Goal: Information Seeking & Learning: Learn about a topic

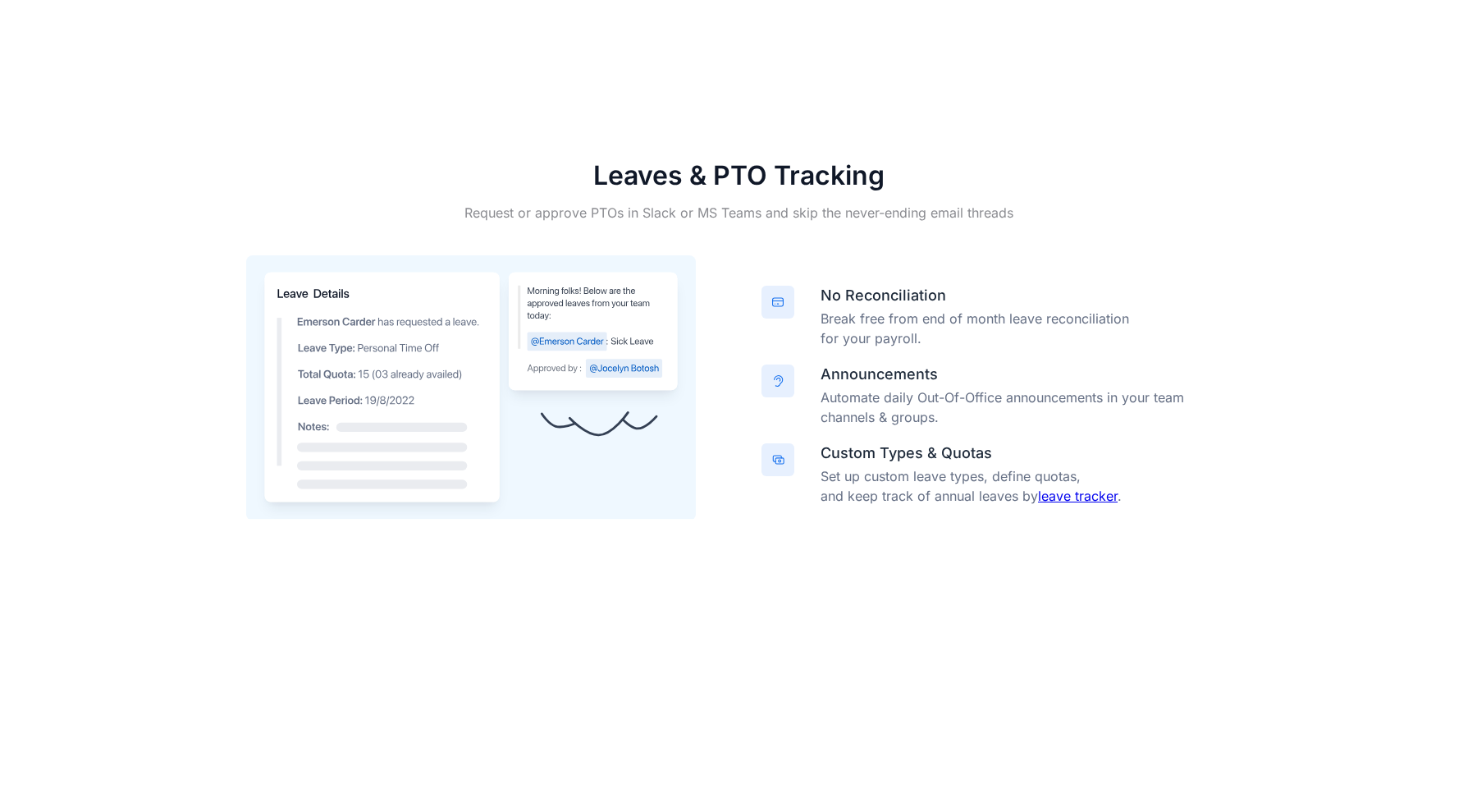
scroll to position [1398, 0]
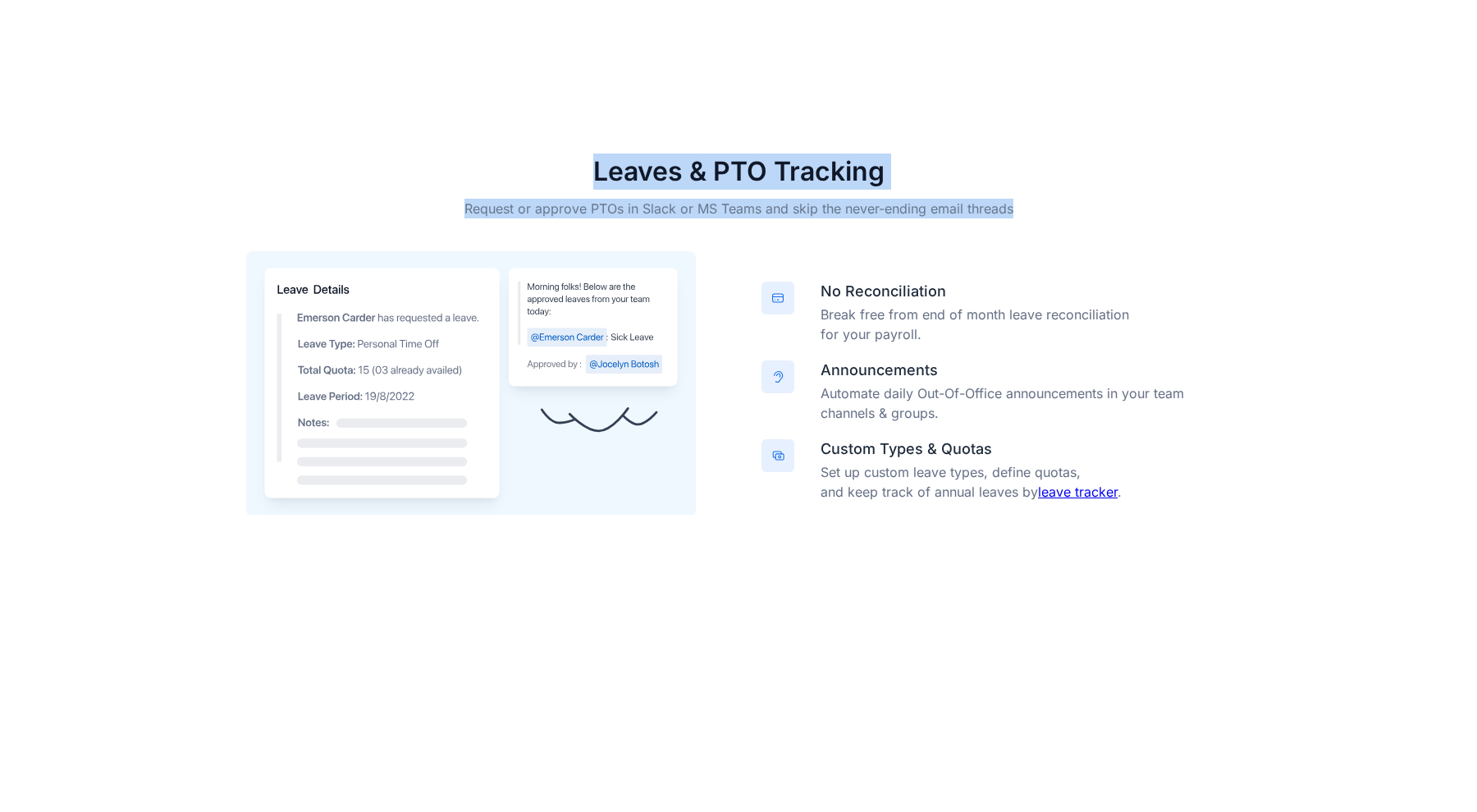
drag, startPoint x: 581, startPoint y: 164, endPoint x: 1023, endPoint y: 208, distance: 444.2
click at [1023, 208] on div "Leaves & PTO Tracking Request or approve PTOs in Slack or MS Teams and skip the…" at bounding box center [738, 373] width 985 height 439
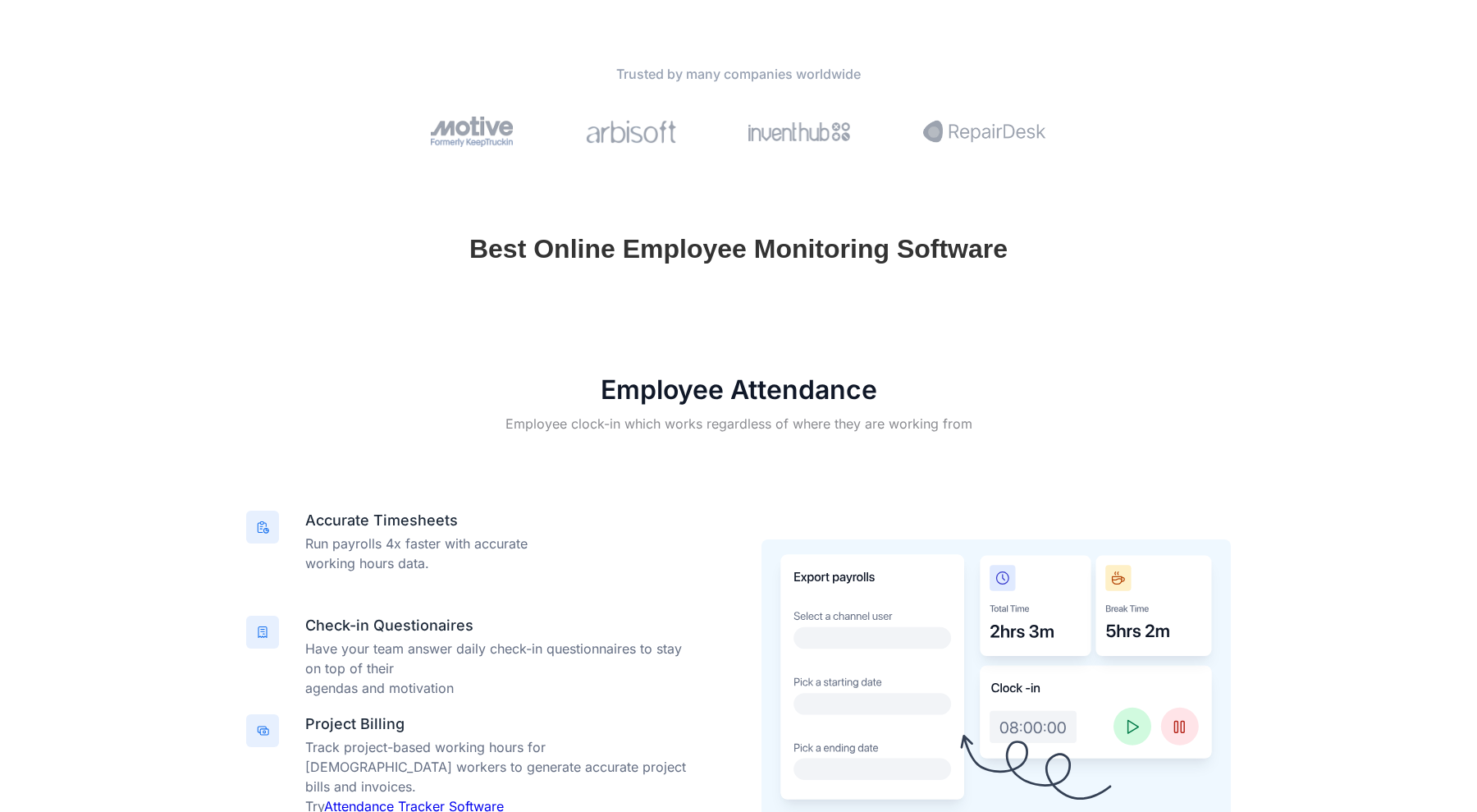
scroll to position [0, 0]
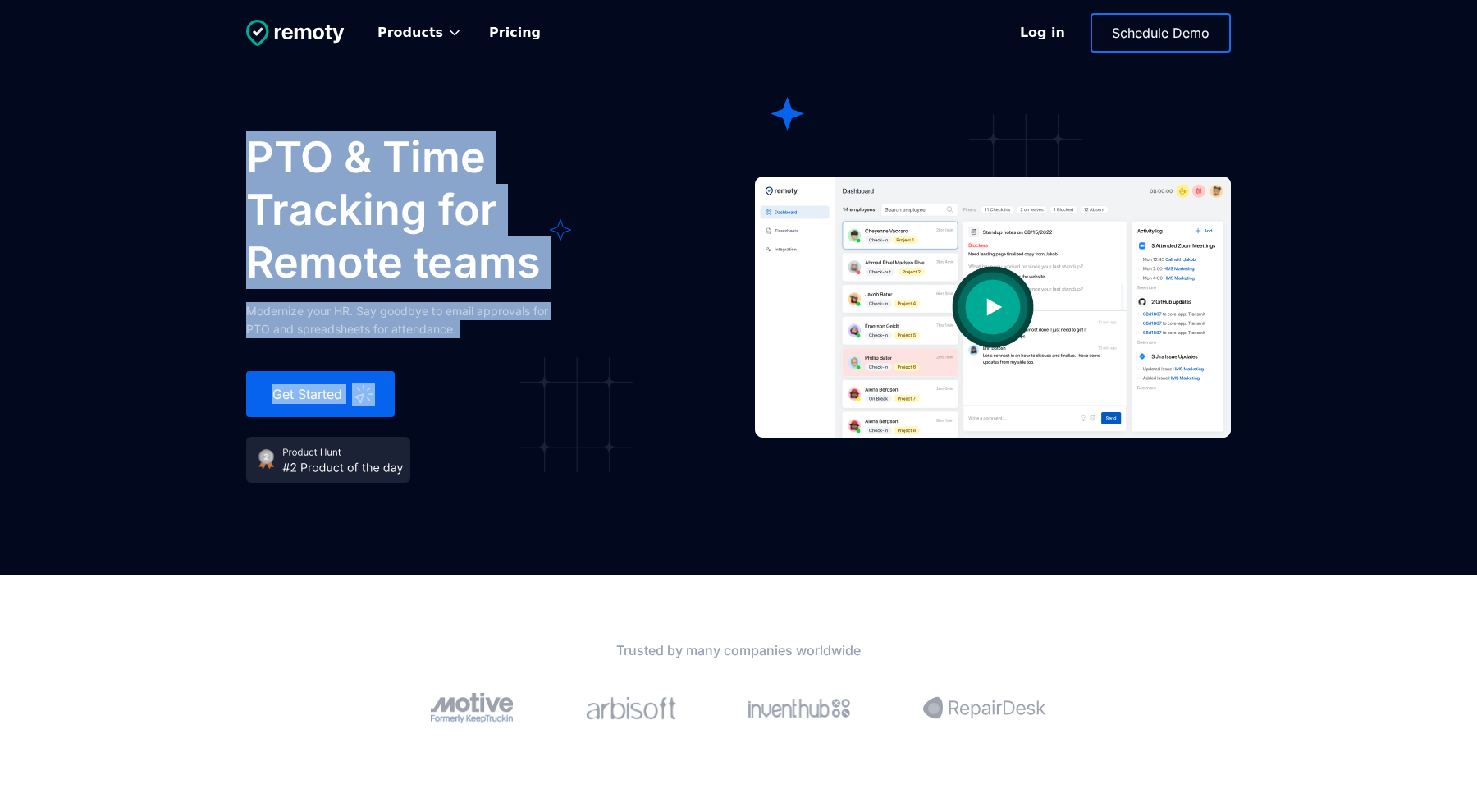
drag, startPoint x: 255, startPoint y: 161, endPoint x: 557, endPoint y: 339, distance: 350.6
click at [560, 341] on div "PTO & Time Tracking for Remote teams Modernize your HR. Say goodbye to email ap…" at bounding box center [451, 307] width 410 height 351
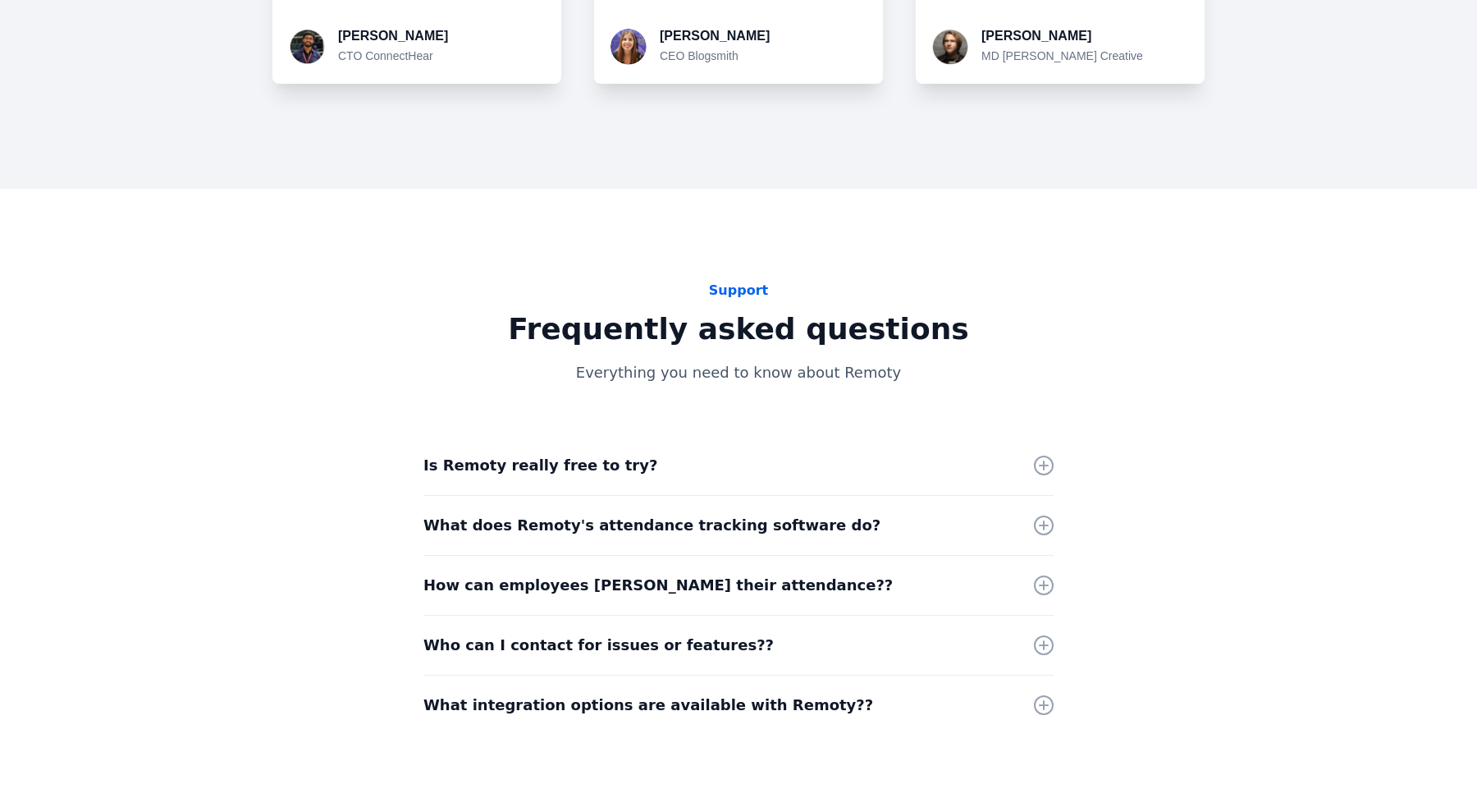
scroll to position [4035, 0]
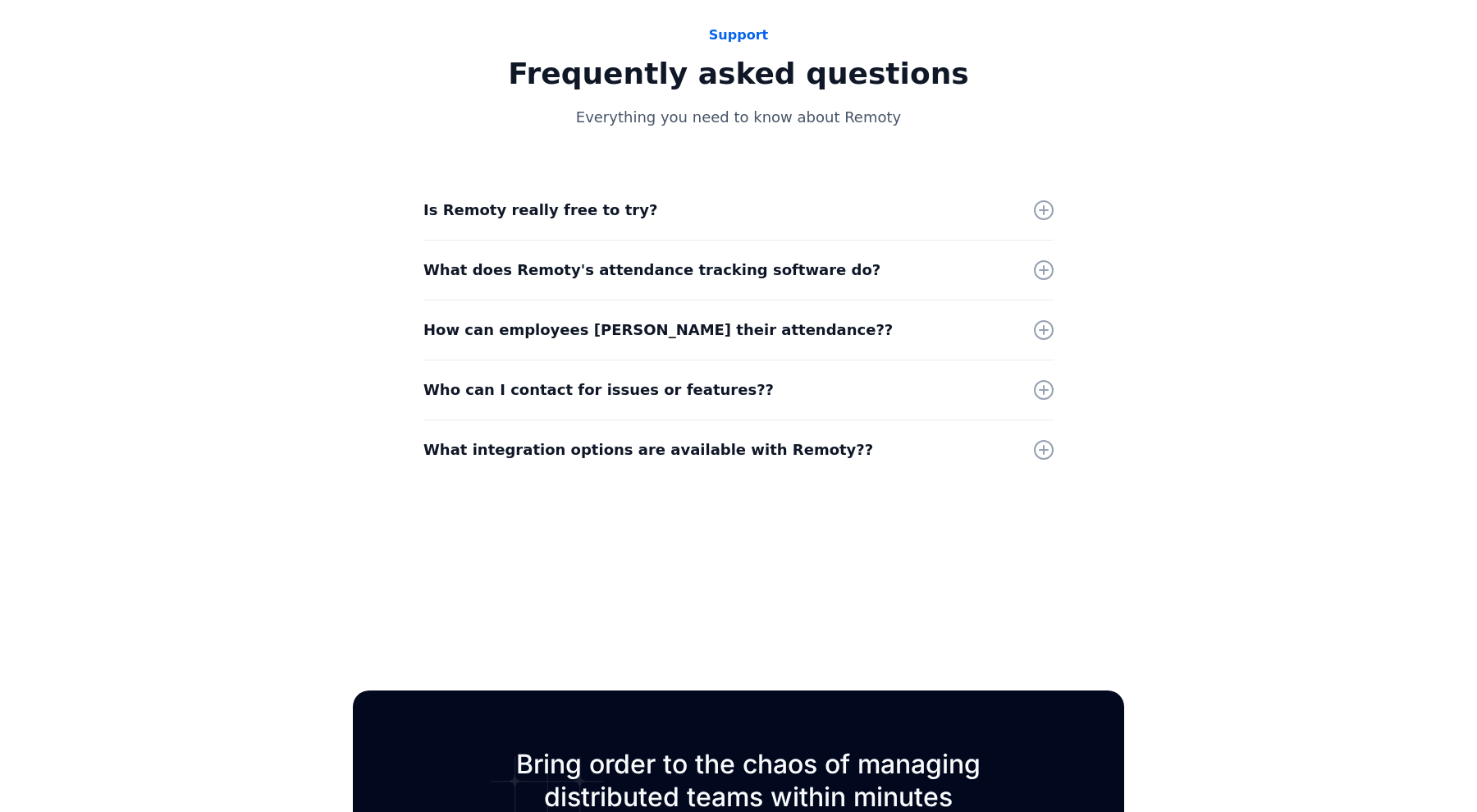
click at [995, 219] on div "Is Remoty really free to try?" at bounding box center [738, 210] width 631 height 59
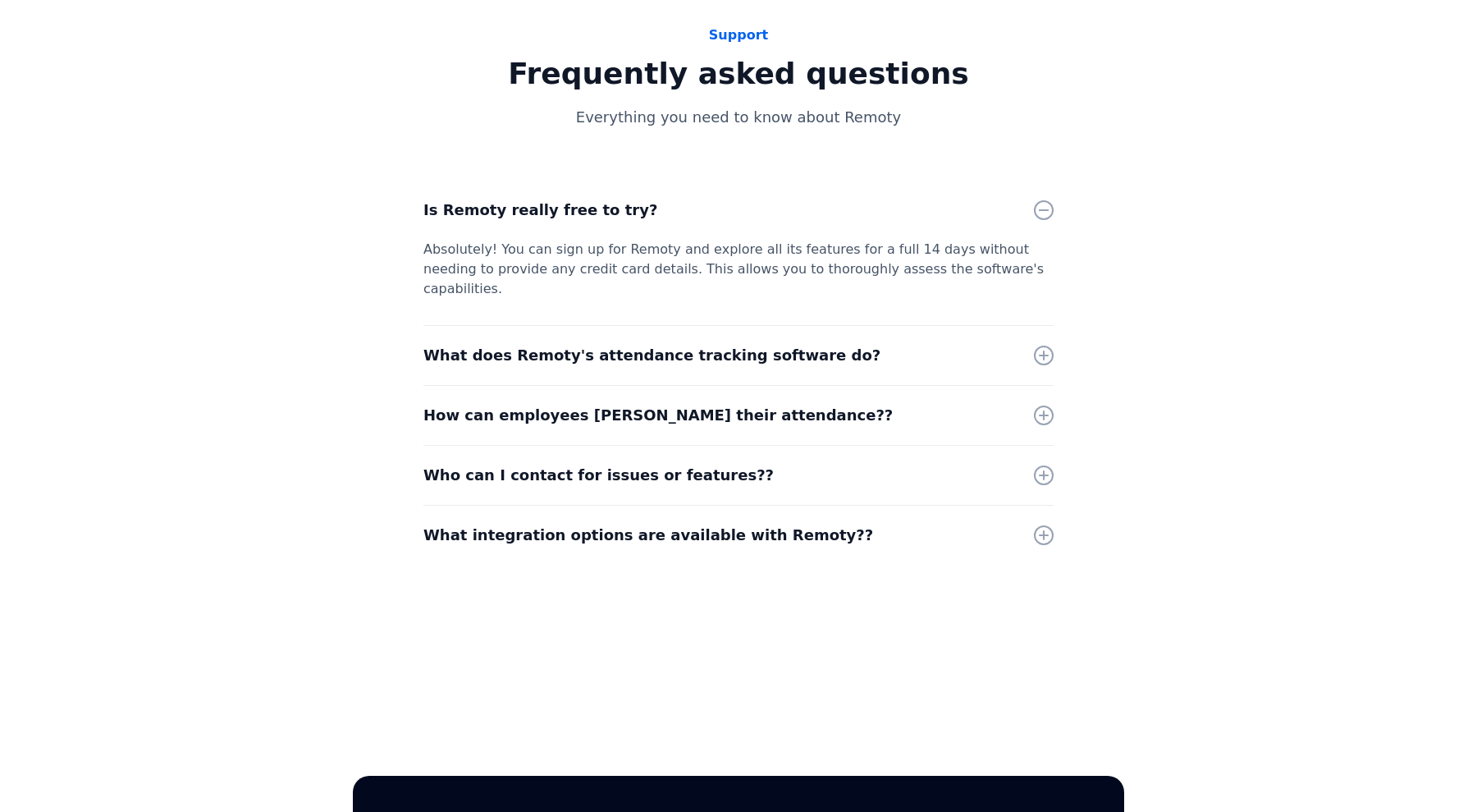
click at [995, 219] on div "Is Remoty really free to try?" at bounding box center [738, 210] width 631 height 59
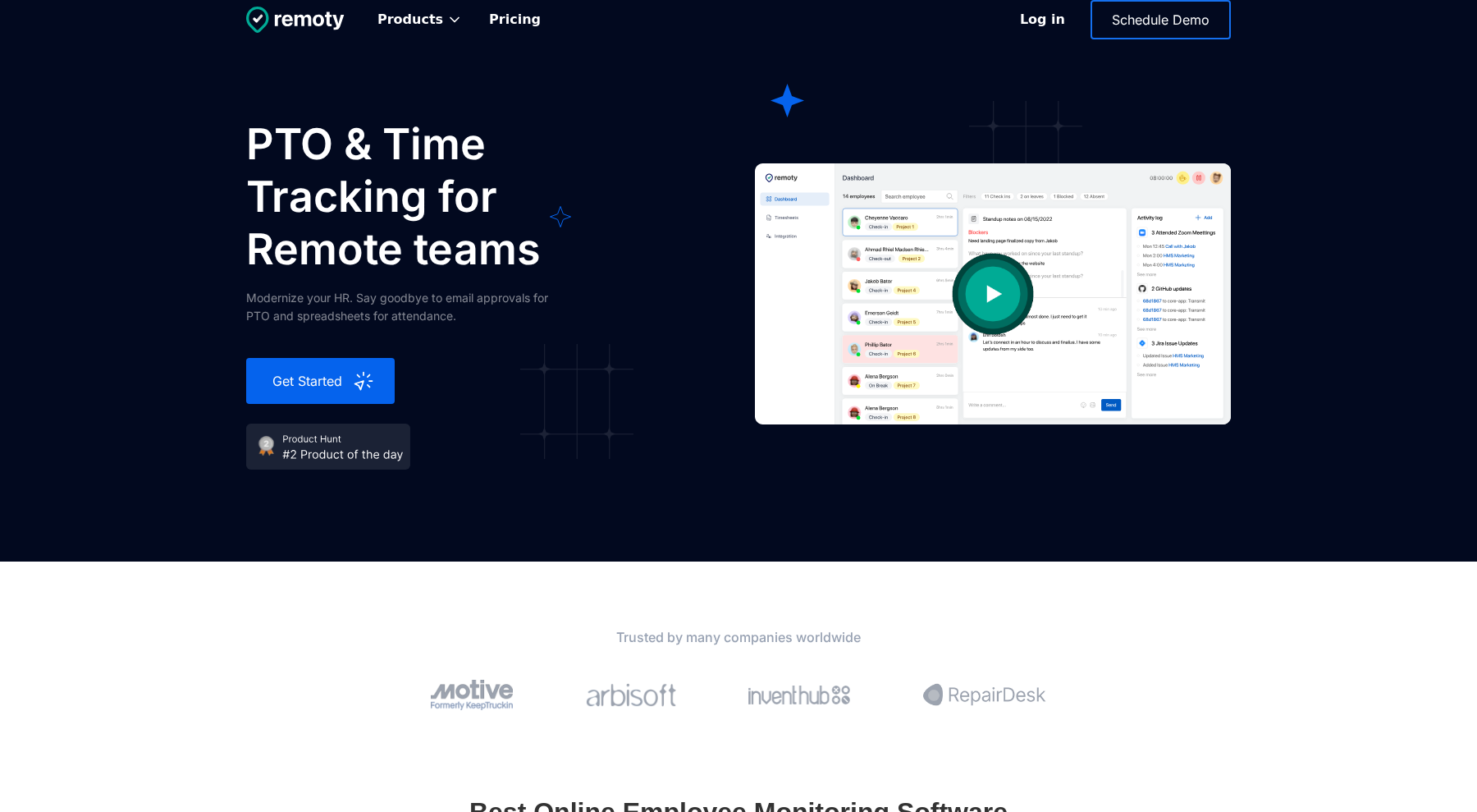
scroll to position [0, 0]
